Goal: Task Accomplishment & Management: Manage account settings

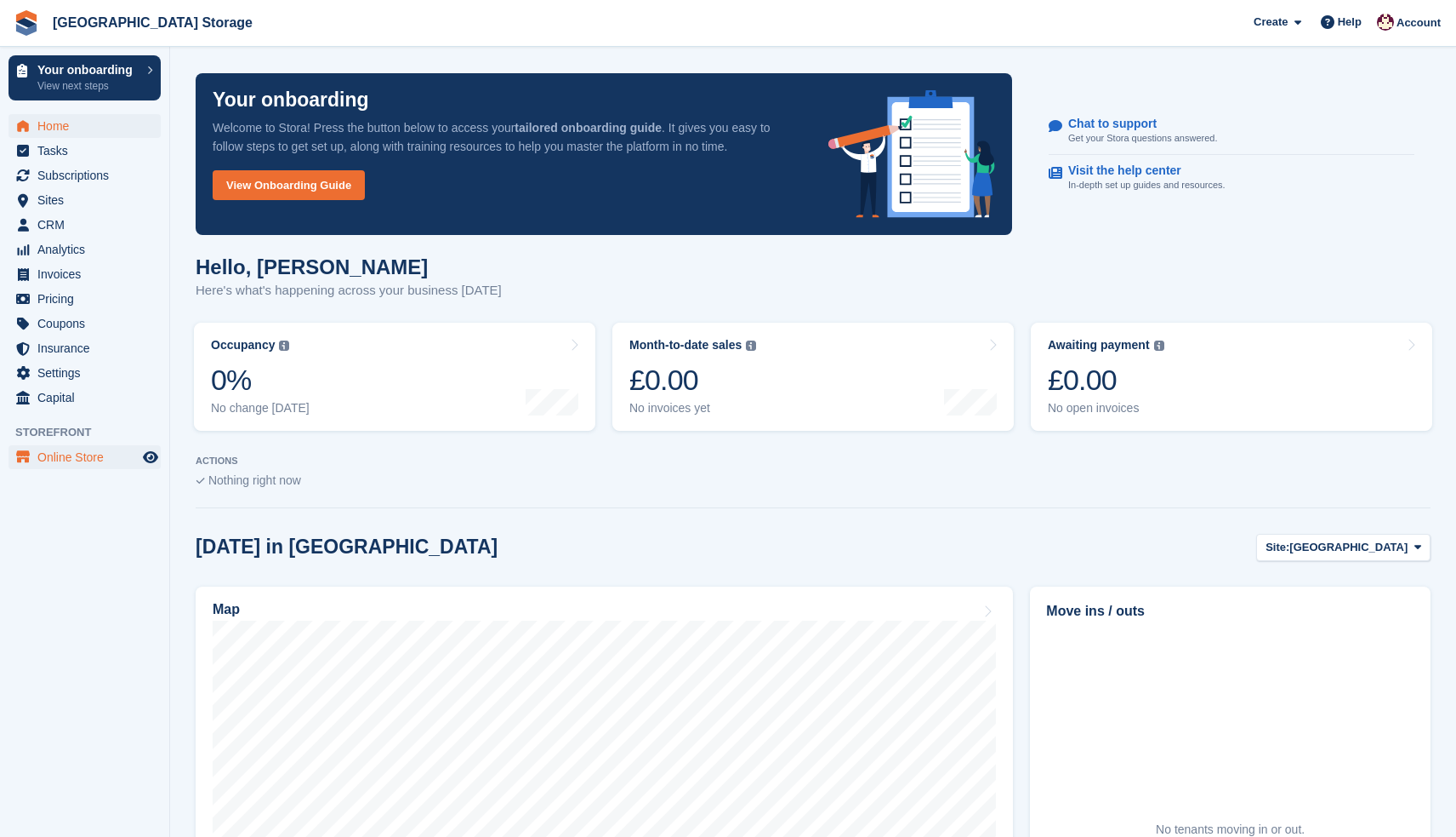
click at [74, 460] on span "Online Store" at bounding box center [88, 458] width 102 height 24
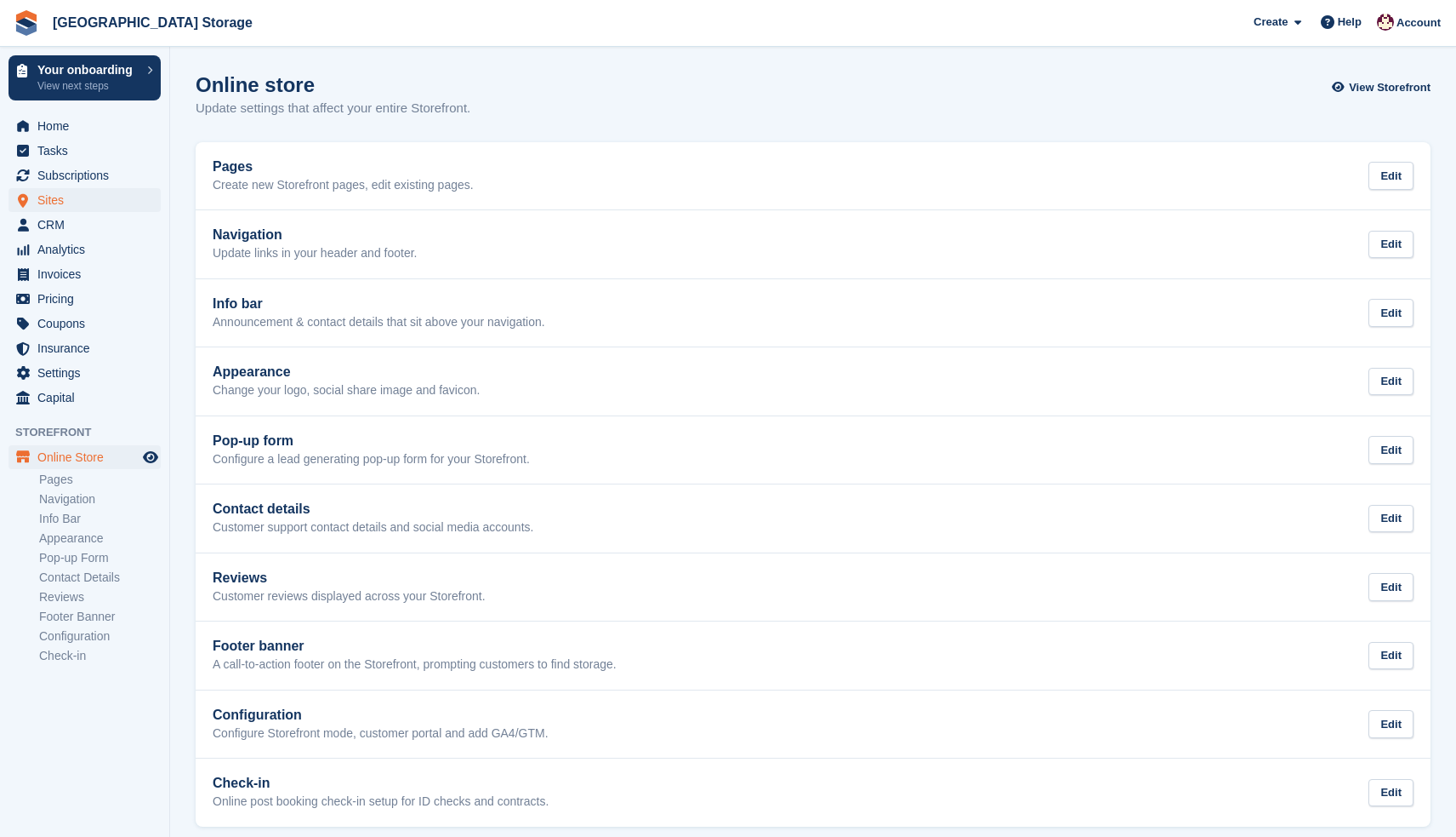
click at [63, 197] on span "Sites" at bounding box center [88, 200] width 102 height 24
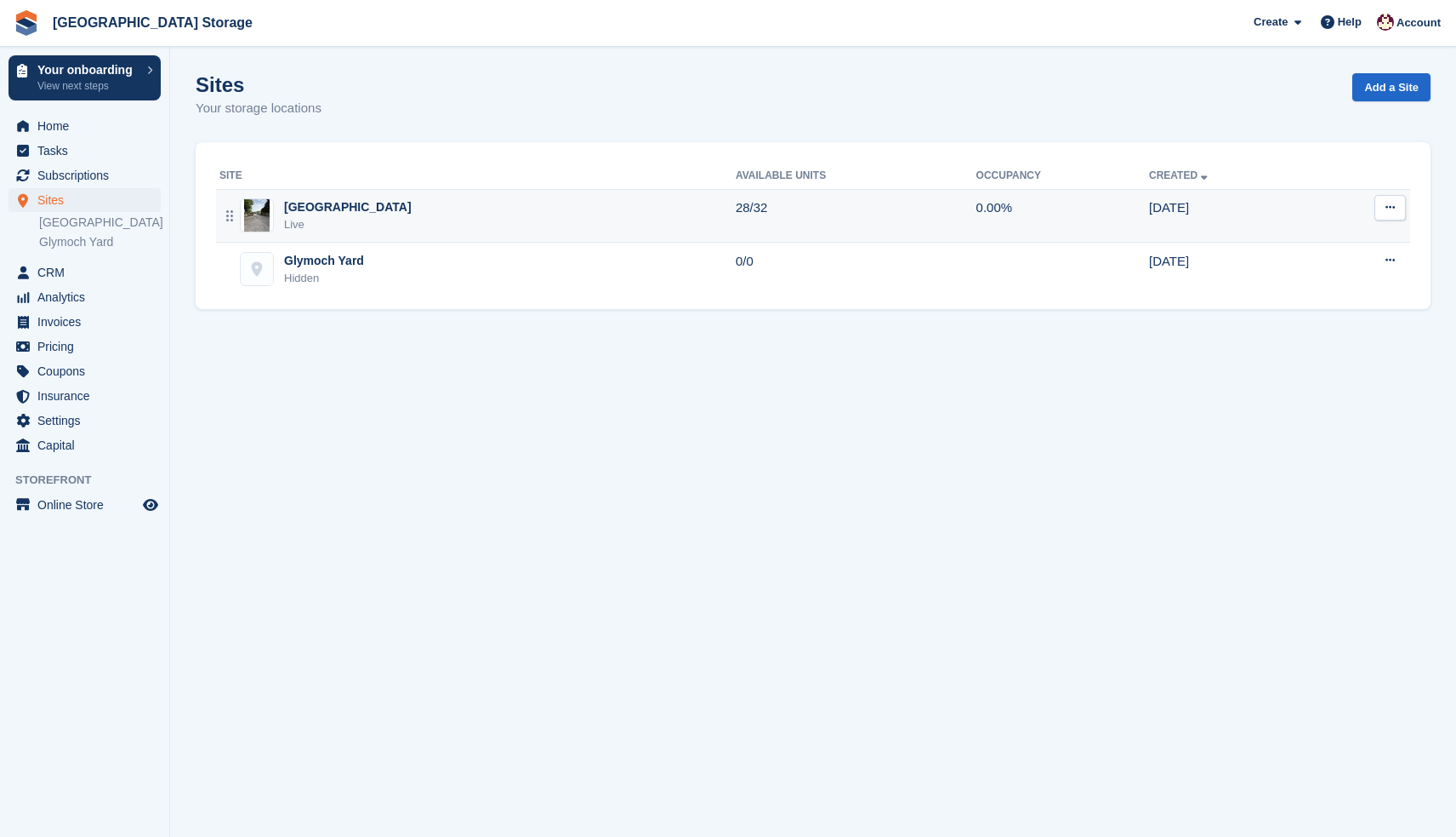
click at [377, 213] on div "Ystrad Yard Live" at bounding box center [478, 215] width 516 height 34
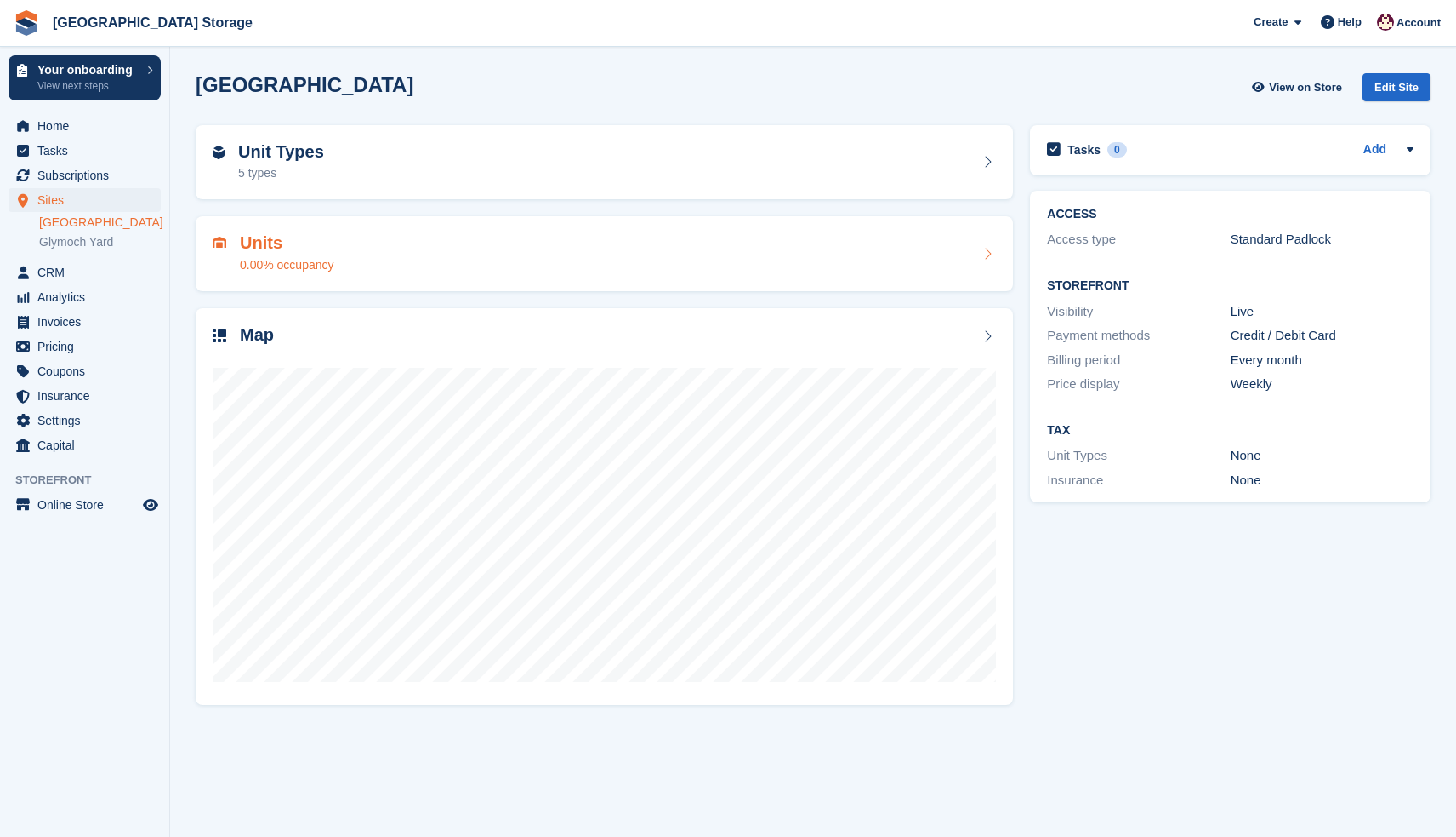
click at [470, 259] on div "Units 0.00% occupancy" at bounding box center [604, 254] width 783 height 41
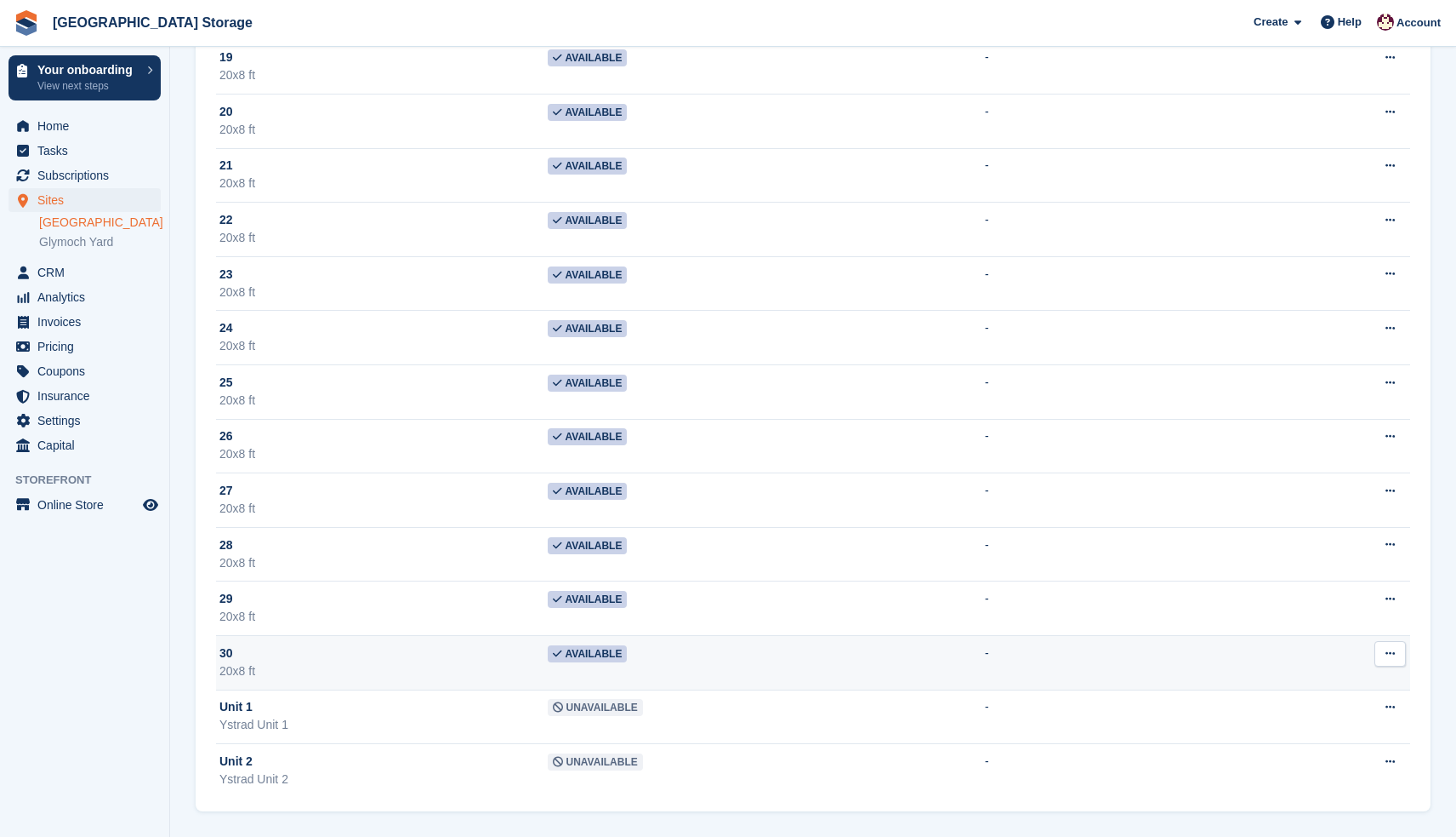
scroll to position [1149, 0]
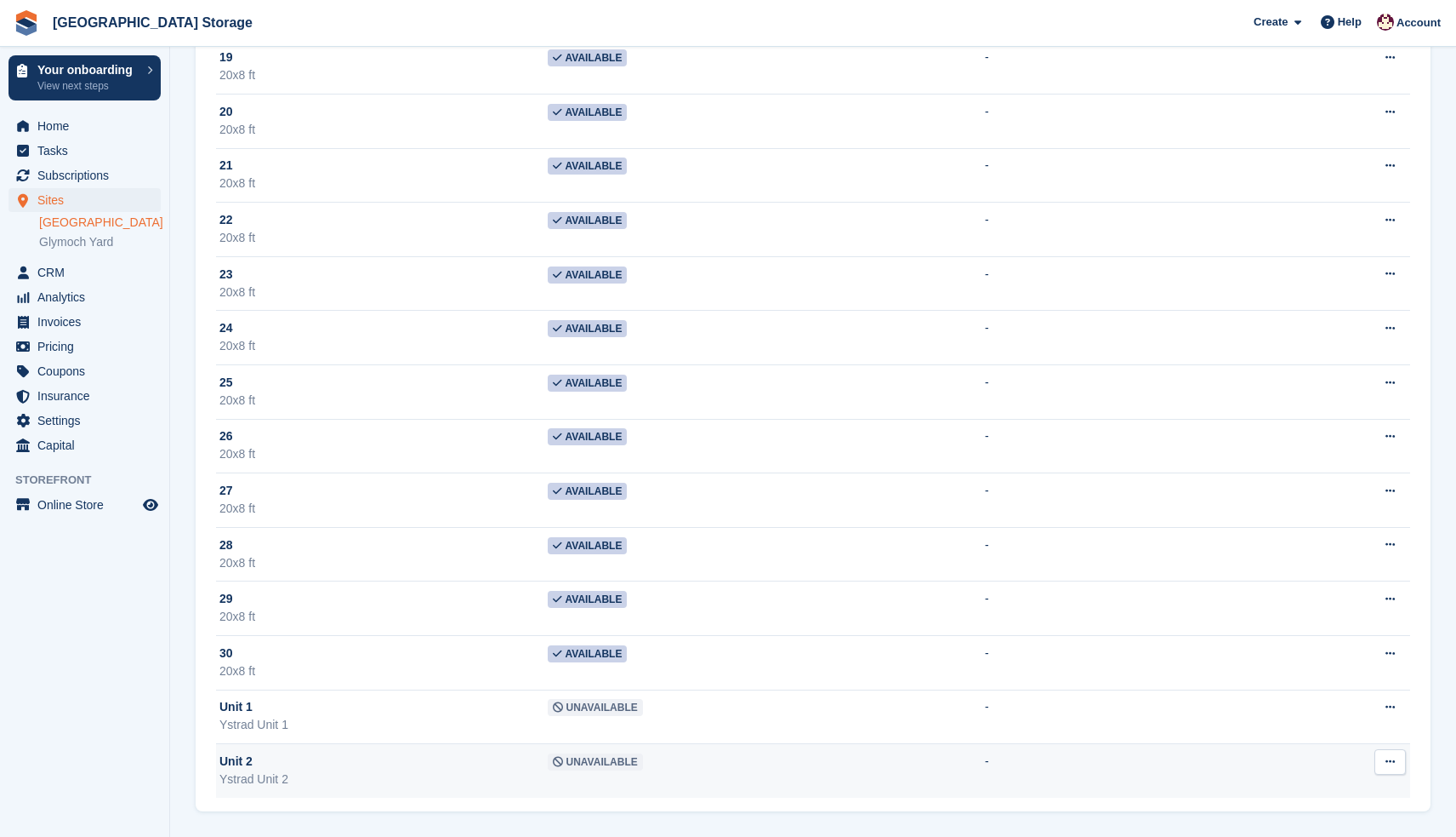
click at [1390, 757] on icon at bounding box center [1391, 762] width 9 height 11
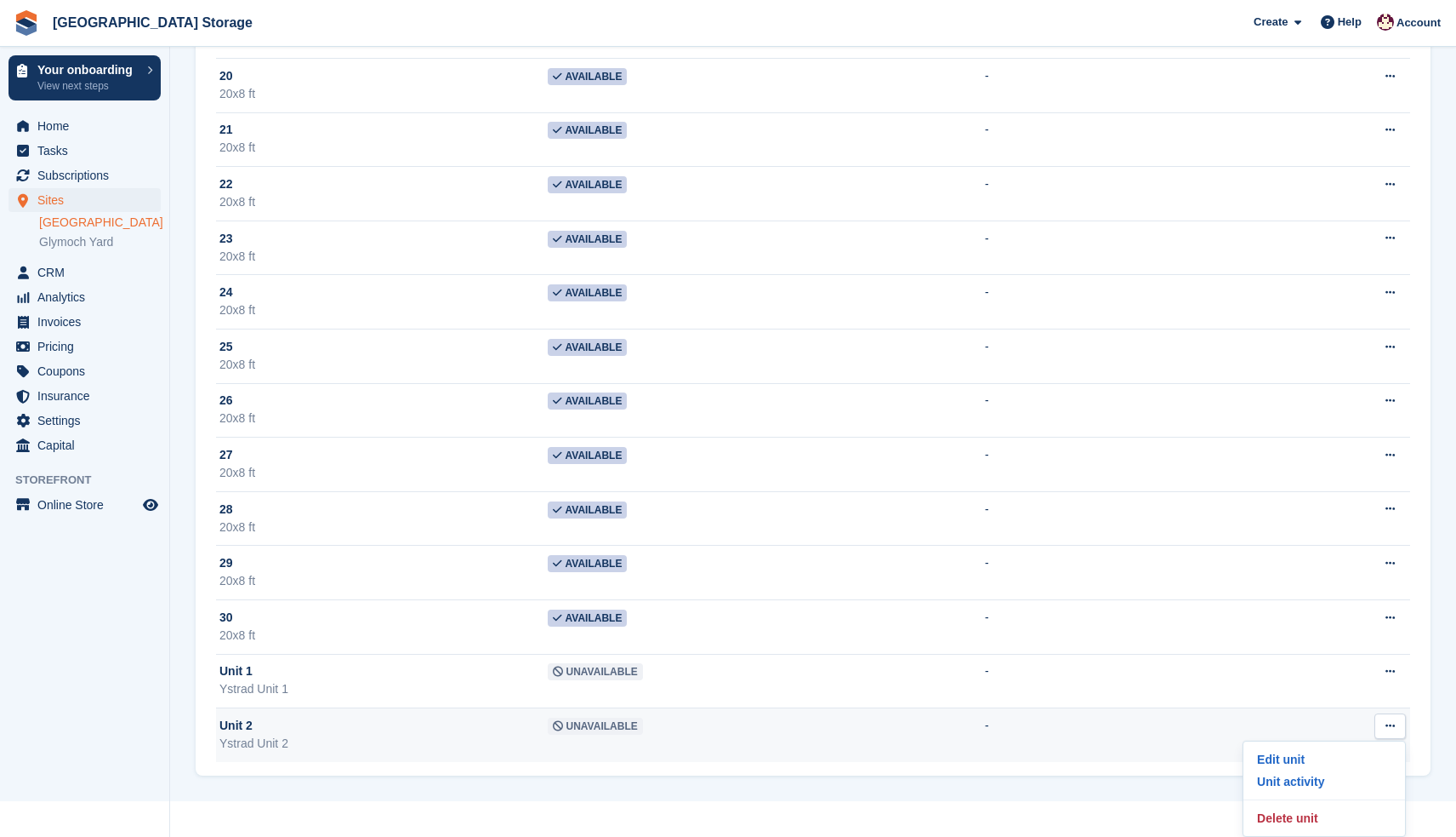
scroll to position [1185, 0]
click at [1293, 762] on p "Edit unit" at bounding box center [1324, 760] width 148 height 22
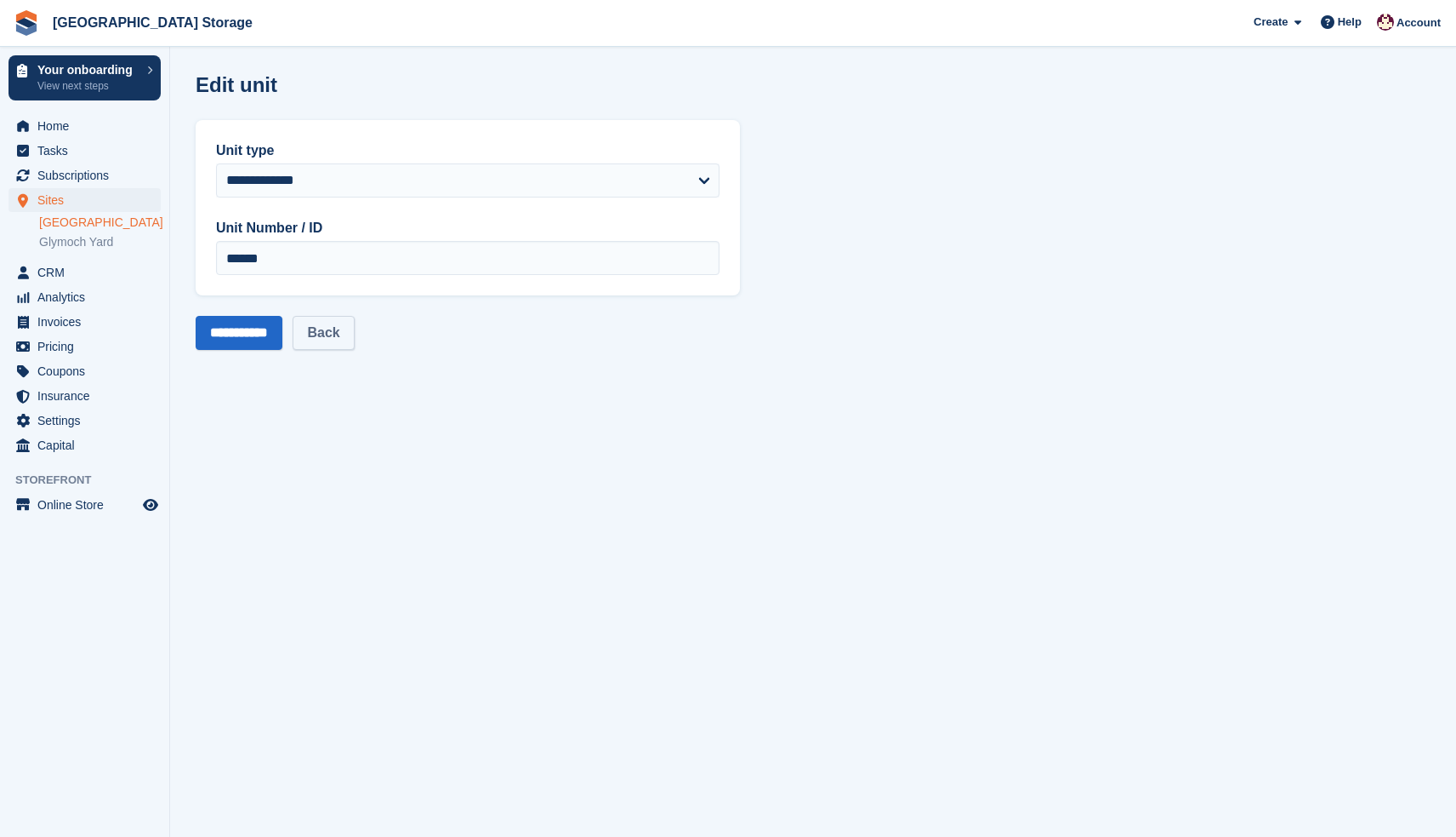
click at [333, 341] on link "Back" at bounding box center [323, 333] width 61 height 34
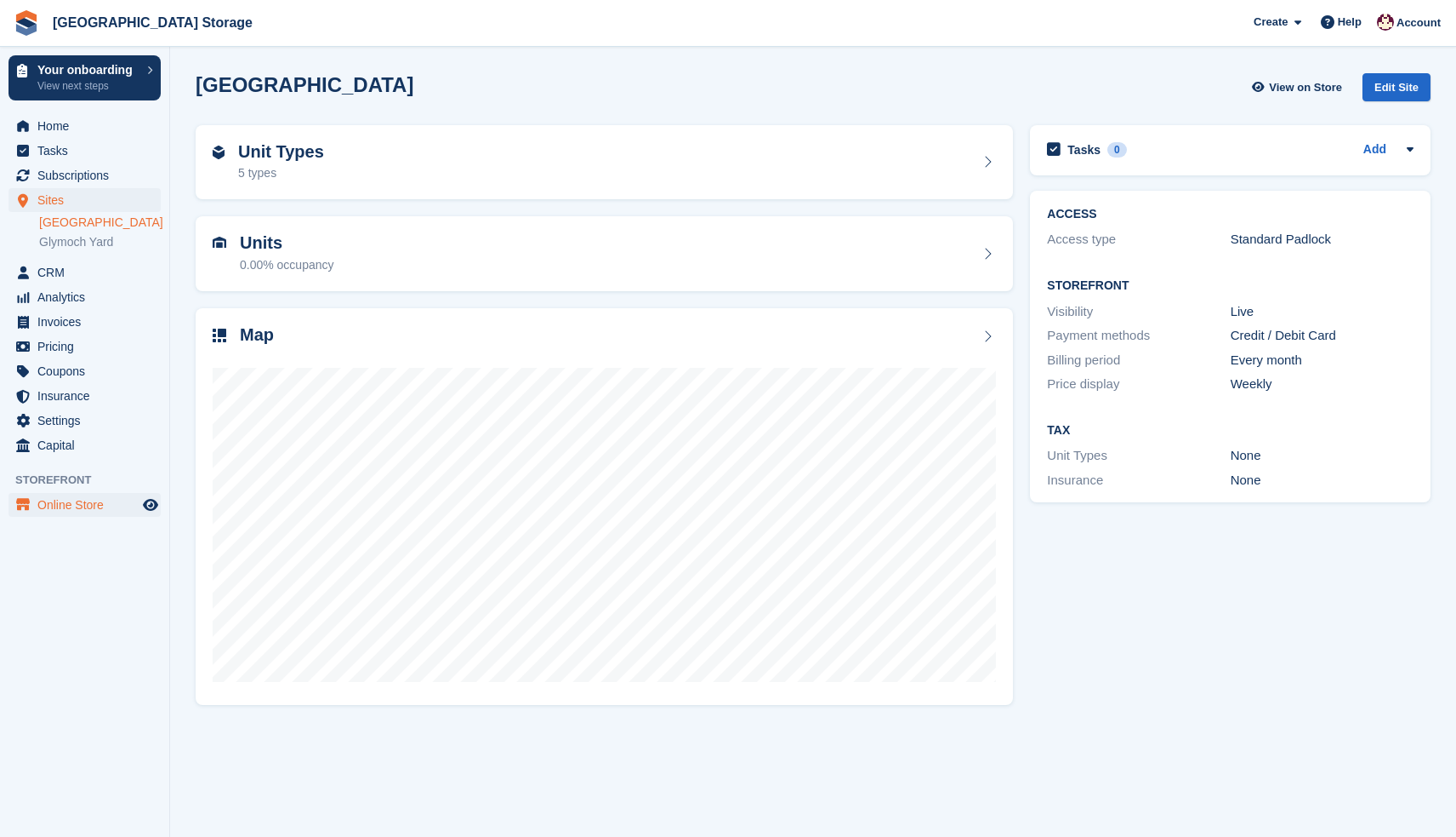
click at [127, 505] on span "Online Store" at bounding box center [88, 505] width 102 height 24
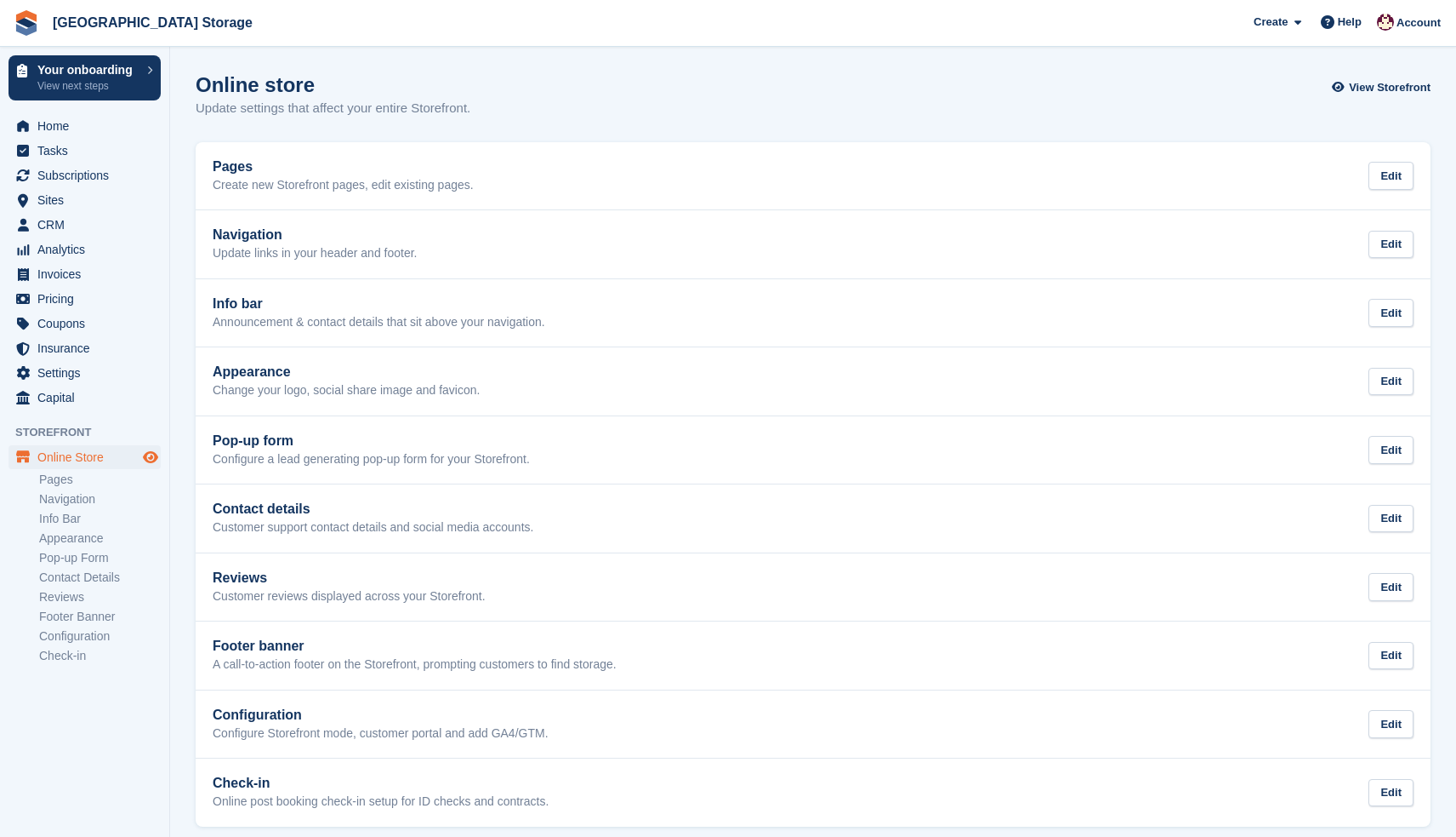
click at [150, 456] on icon "Preview store" at bounding box center [150, 457] width 15 height 14
